Goal: Transaction & Acquisition: Book appointment/travel/reservation

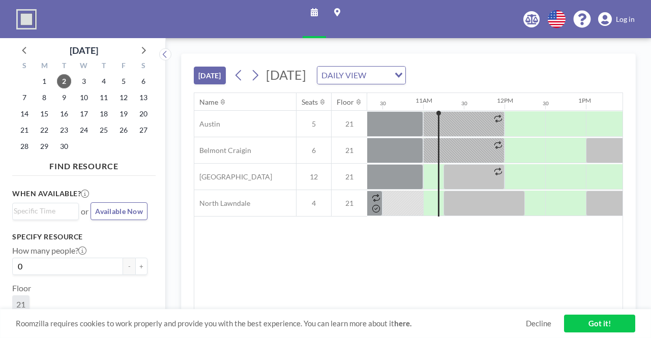
scroll to position [0, 854]
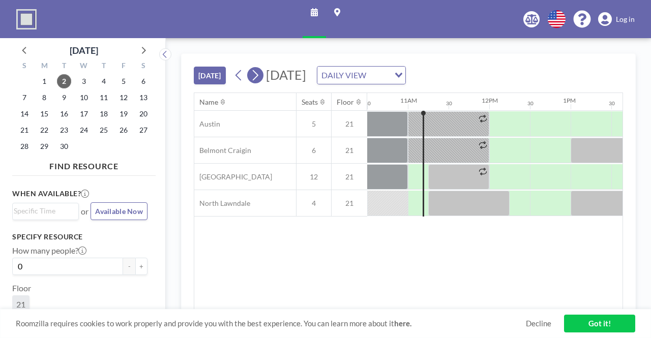
click at [254, 77] on icon at bounding box center [255, 75] width 10 height 15
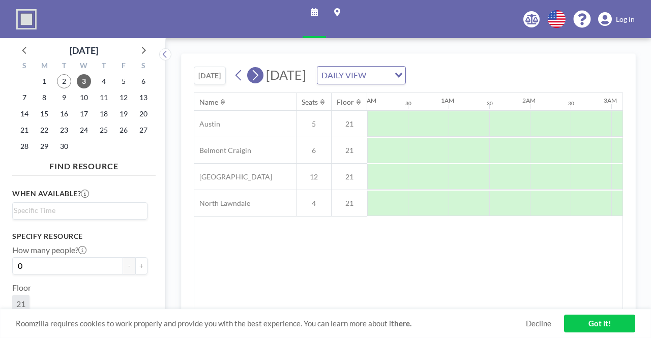
click at [254, 77] on icon at bounding box center [255, 75] width 10 height 15
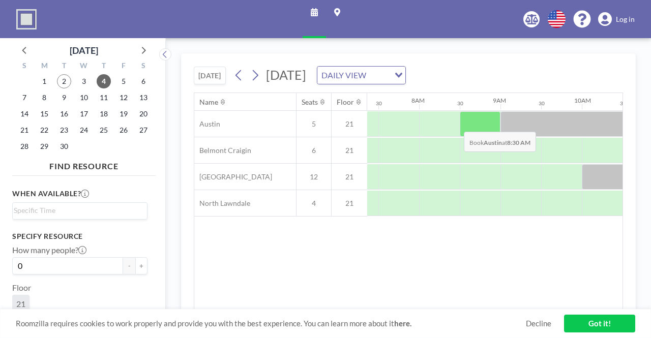
scroll to position [0, 610]
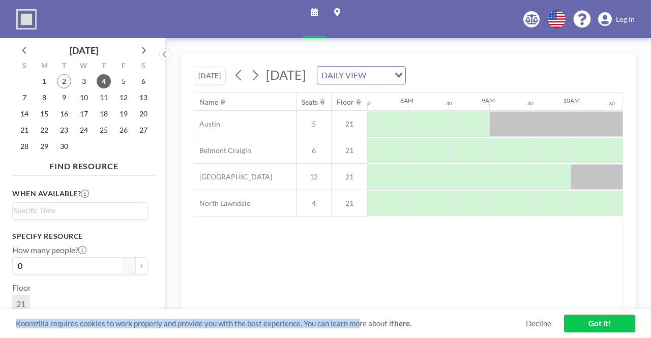
drag, startPoint x: 358, startPoint y: 310, endPoint x: 385, endPoint y: 309, distance: 27.5
click at [385, 309] on div "[DATE] [DATE] DAILY VIEW Loading... Name Seats Floor 12AM 30 1AM 30 2AM 30 3AM …" at bounding box center [408, 187] width 454 height 269
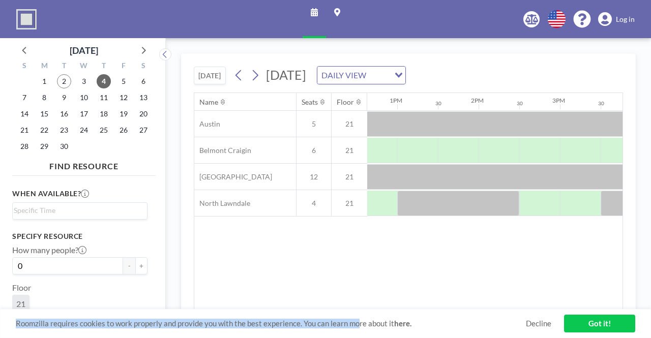
scroll to position [0, 1031]
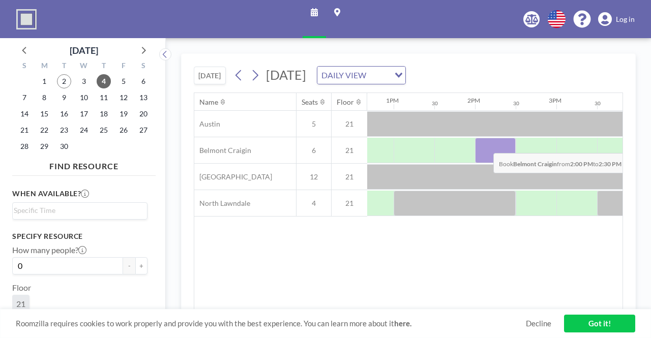
click at [485, 144] on div at bounding box center [495, 150] width 41 height 25
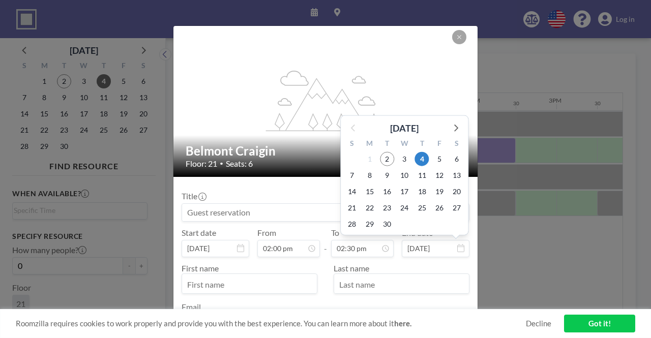
click at [436, 254] on input "[DATE]" at bounding box center [436, 248] width 68 height 17
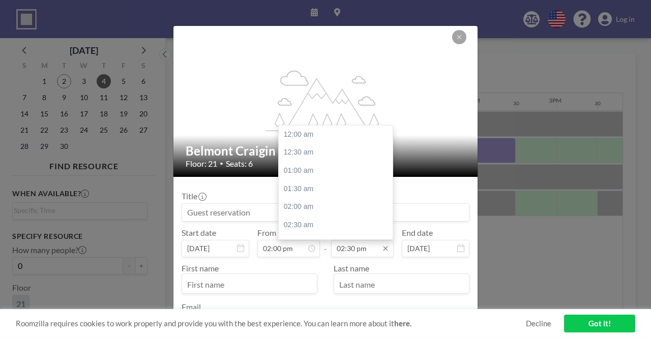
scroll to position [525, 0]
click at [375, 250] on input "02:30 pm" at bounding box center [362, 248] width 63 height 17
click at [383, 248] on icon at bounding box center [385, 248] width 8 height 8
click at [360, 247] on input "02:30 pm" at bounding box center [362, 248] width 63 height 17
click at [339, 218] on div "05:00 pm" at bounding box center [338, 225] width 119 height 18
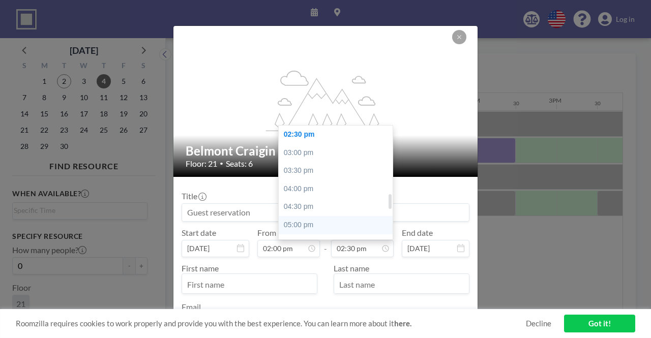
type input "05:00 pm"
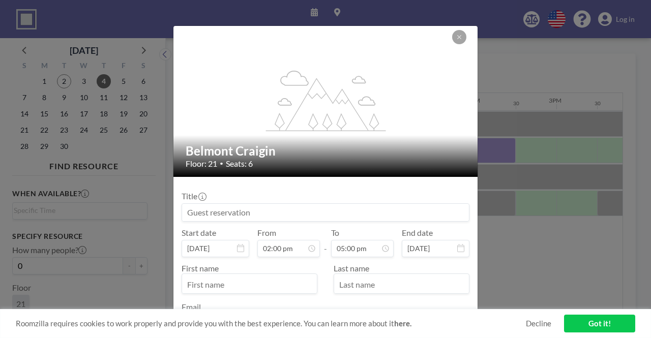
click at [316, 215] on input at bounding box center [325, 212] width 287 height 17
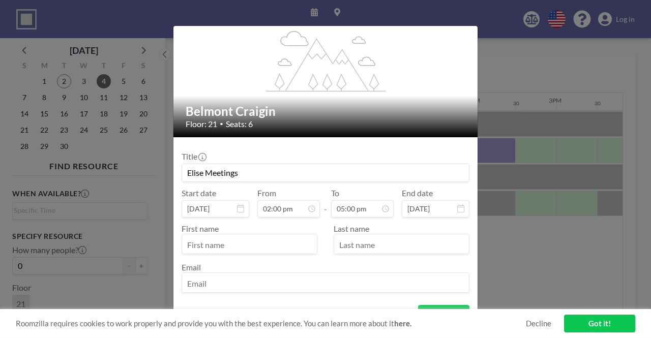
scroll to position [74, 0]
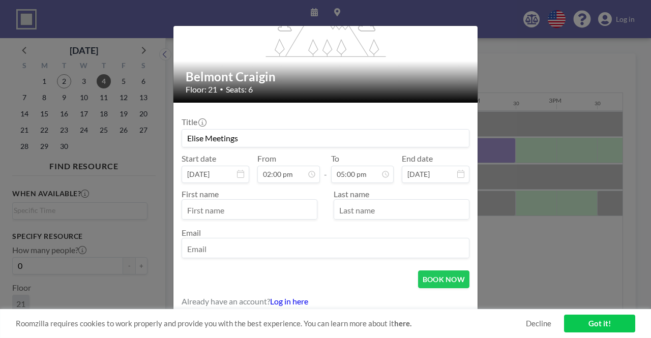
type input "Elise Meetings"
click at [236, 202] on input "text" at bounding box center [249, 210] width 135 height 17
type input "[PERSON_NAME]"
type input "Godfryd"
type input "[EMAIL_ADDRESS][DOMAIN_NAME]"
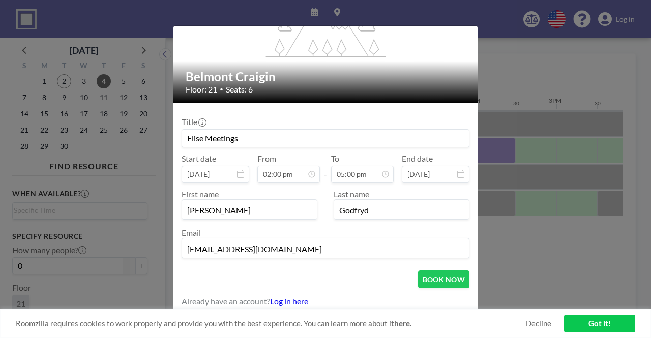
click at [464, 274] on form "Title Elise Meetings Start date [DATE] From 02:00 pm - To 05:00 pm End date [DA…" at bounding box center [325, 209] width 304 height 212
click at [457, 274] on button "BOOK NOW" at bounding box center [443, 279] width 51 height 18
